Goal: Task Accomplishment & Management: Manage account settings

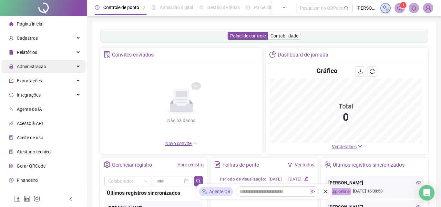
click at [36, 66] on span "Administração" at bounding box center [31, 66] width 29 height 5
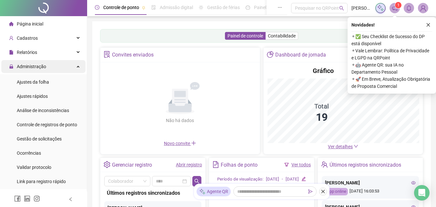
click at [45, 62] on span "Administração" at bounding box center [27, 66] width 37 height 13
click at [67, 67] on div "Administração" at bounding box center [43, 66] width 84 height 13
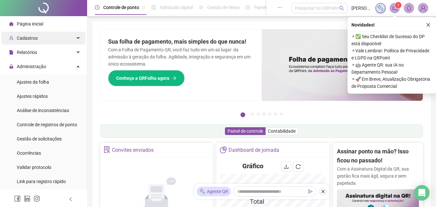
click at [58, 44] on div "Cadastros" at bounding box center [43, 38] width 84 height 13
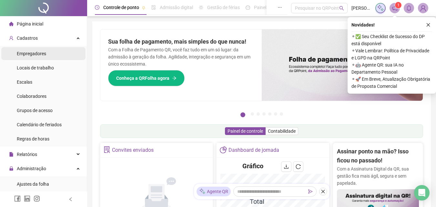
click at [64, 56] on li "Empregadores" at bounding box center [43, 53] width 84 height 13
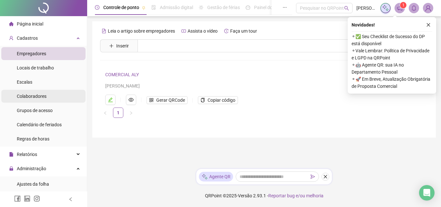
click at [56, 93] on li "Colaboradores" at bounding box center [43, 96] width 84 height 13
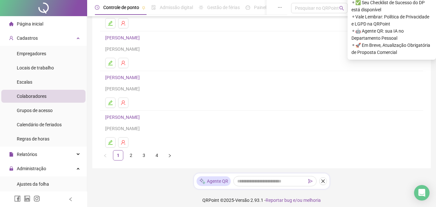
scroll to position [121, 0]
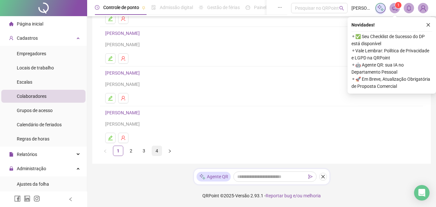
click at [156, 148] on link "4" at bounding box center [157, 151] width 10 height 10
click at [145, 148] on link "3" at bounding box center [144, 151] width 10 height 10
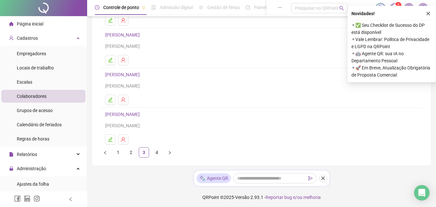
scroll to position [121, 0]
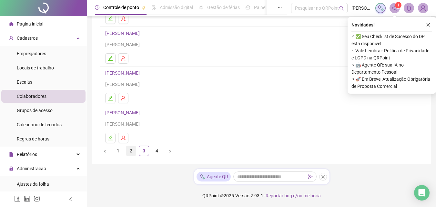
click at [129, 153] on link "2" at bounding box center [131, 151] width 10 height 10
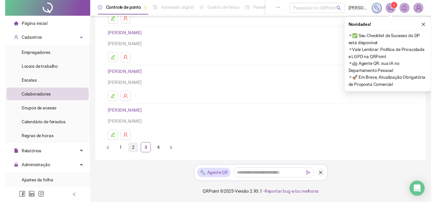
scroll to position [0, 0]
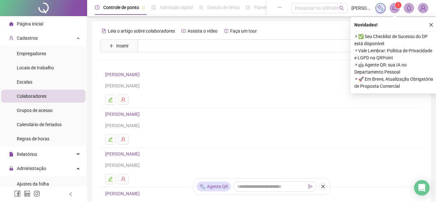
click at [150, 121] on div "[PERSON_NAME]" at bounding box center [261, 119] width 313 height 19
click at [142, 116] on link "[PERSON_NAME]" at bounding box center [123, 114] width 36 height 5
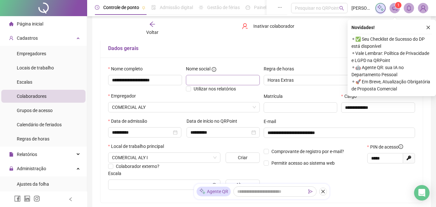
scroll to position [43, 0]
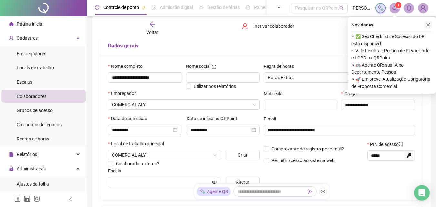
click at [429, 24] on icon "close" at bounding box center [428, 25] width 5 height 5
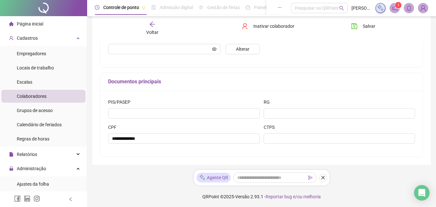
scroll to position [177, 0]
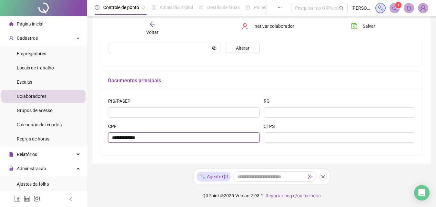
drag, startPoint x: 163, startPoint y: 135, endPoint x: 108, endPoint y: 136, distance: 54.6
click at [108, 136] on input "**********" at bounding box center [184, 137] width 152 height 10
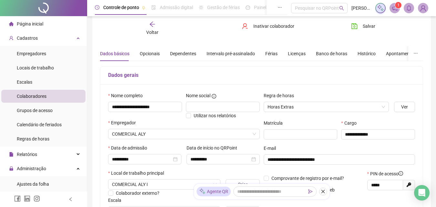
scroll to position [0, 0]
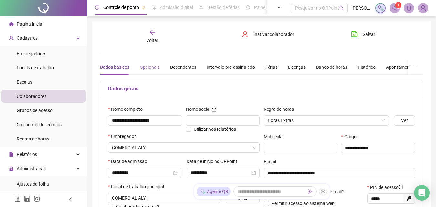
click at [147, 71] on div "Opcionais" at bounding box center [150, 67] width 20 height 15
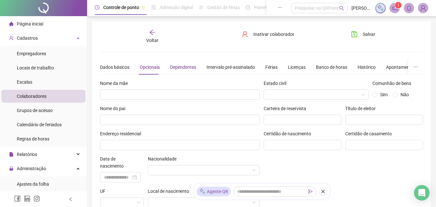
click at [180, 69] on div "Dependentes" at bounding box center [183, 67] width 26 height 7
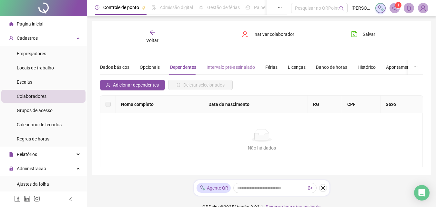
click at [223, 71] on div "Intervalo pré-assinalado" at bounding box center [231, 67] width 48 height 15
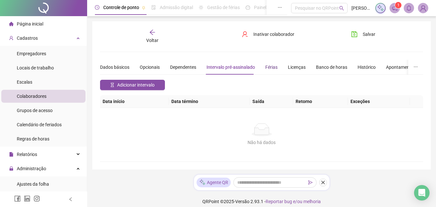
click at [273, 66] on div "Férias" at bounding box center [271, 67] width 12 height 7
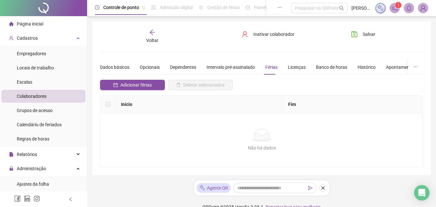
click at [282, 69] on div "Dados básicos Opcionais Dependentes Intervalo pré-assinalado Férias Licenças Ba…" at bounding box center [293, 67] width 386 height 15
click at [288, 69] on div "Licenças" at bounding box center [297, 67] width 18 height 7
click at [316, 69] on div "Banco de horas" at bounding box center [331, 67] width 31 height 7
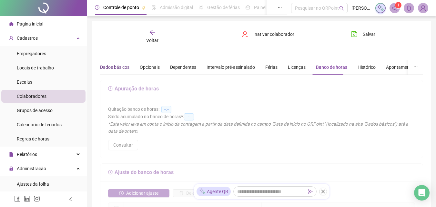
click at [110, 66] on div "Dados básicos" at bounding box center [114, 67] width 29 height 7
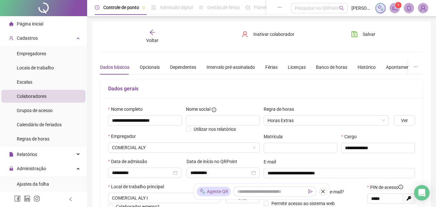
click at [56, 97] on li "Colaboradores" at bounding box center [43, 96] width 84 height 13
click at [17, 27] on div "Página inicial" at bounding box center [26, 23] width 34 height 13
